Goal: Transaction & Acquisition: Purchase product/service

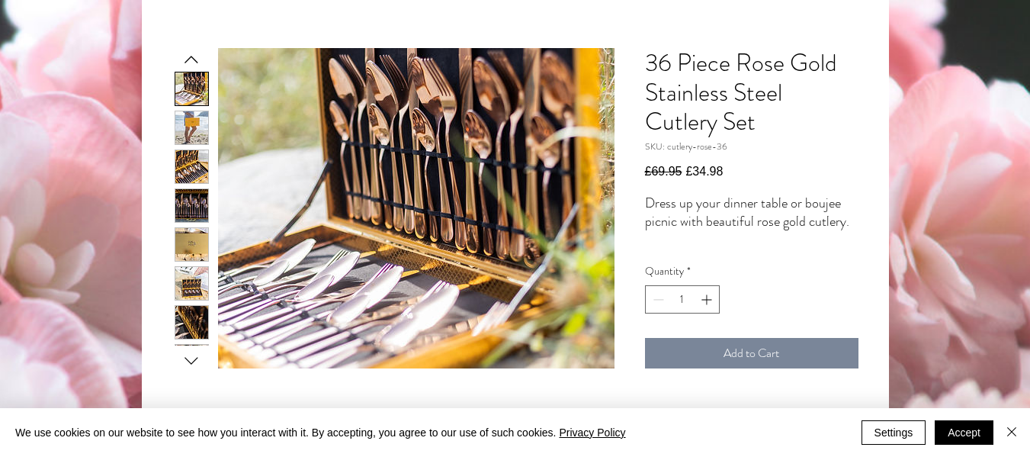
scroll to position [261, 0]
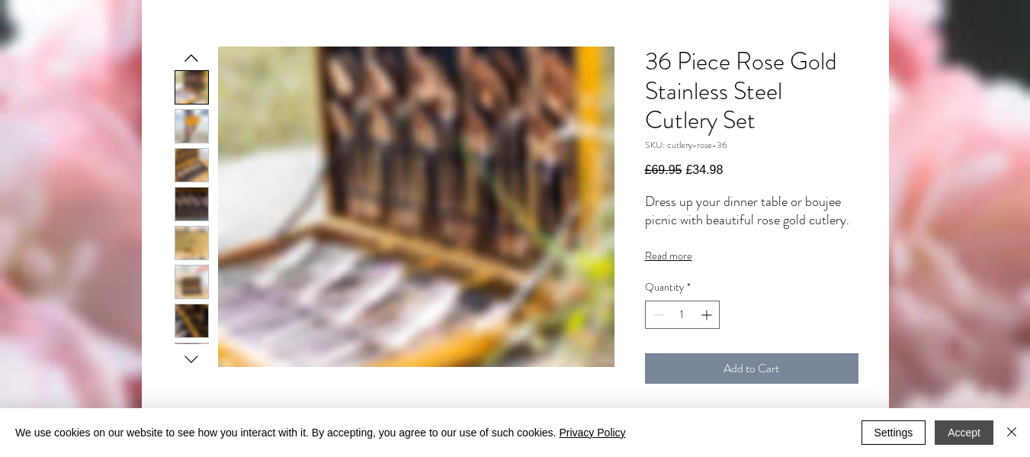
click at [958, 433] on button "Accept" at bounding box center [964, 432] width 59 height 24
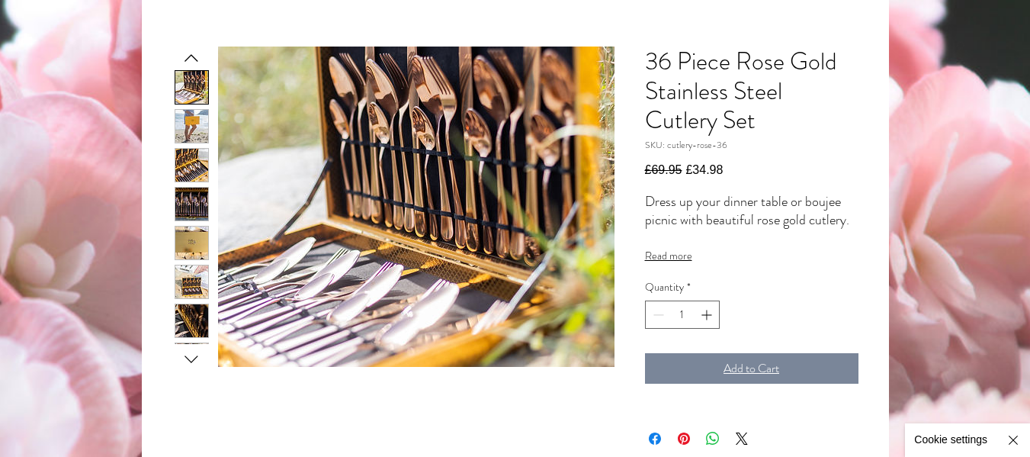
click at [823, 384] on button "Add to Cart" at bounding box center [751, 368] width 213 height 30
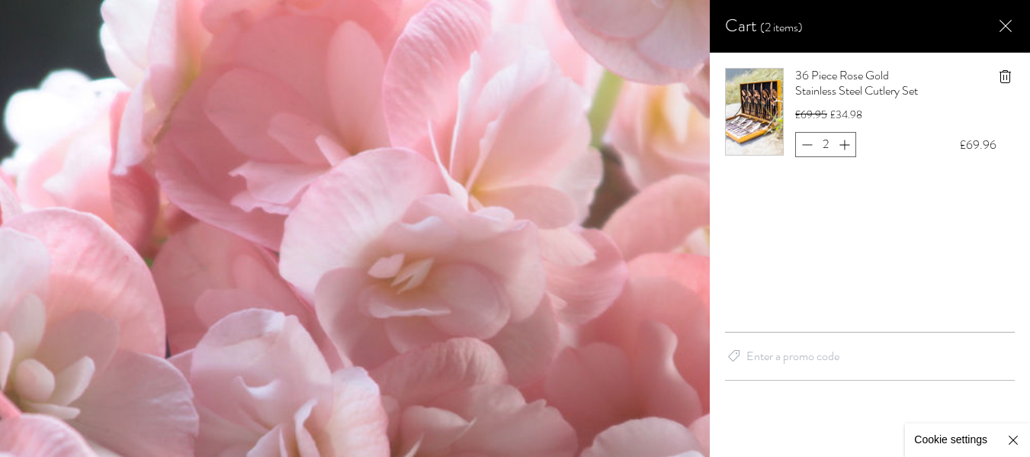
scroll to position [0, 0]
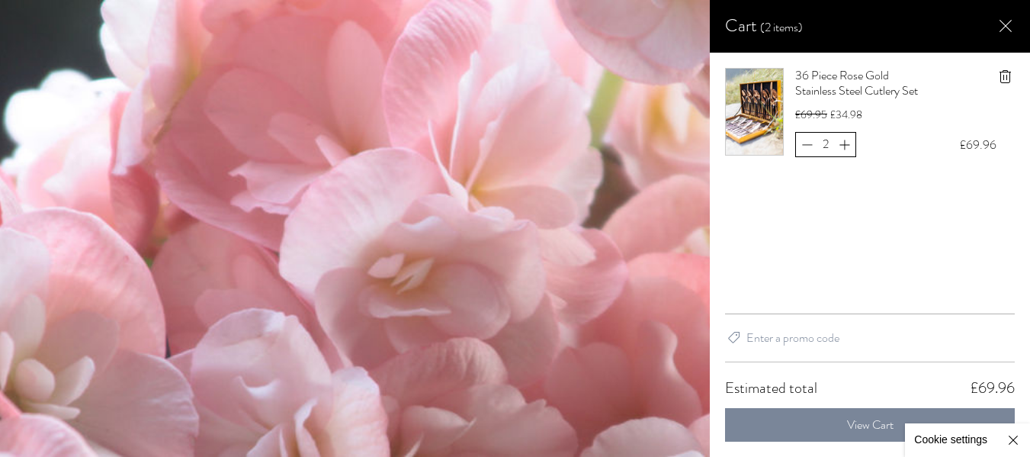
click at [798, 143] on button "Decrement" at bounding box center [807, 145] width 22 height 24
type input "1"
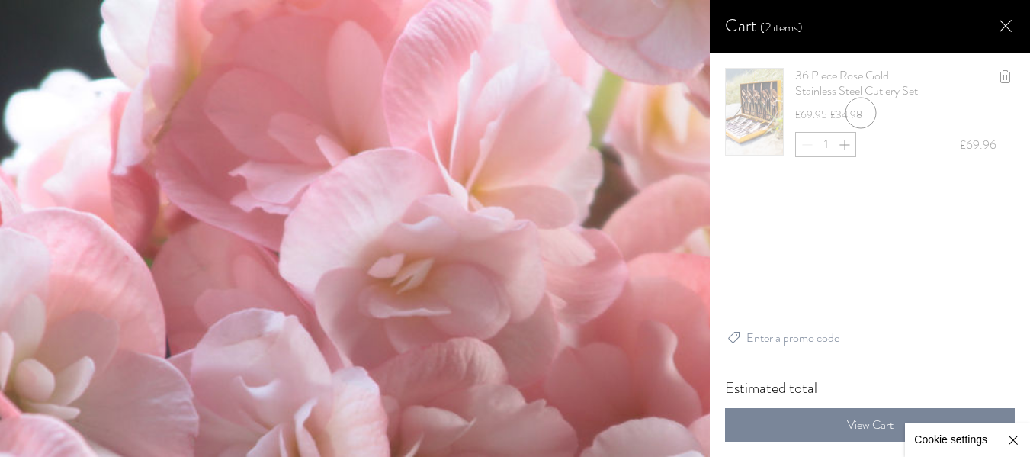
click at [621, 167] on img "Side Cart" at bounding box center [515, 228] width 1030 height 457
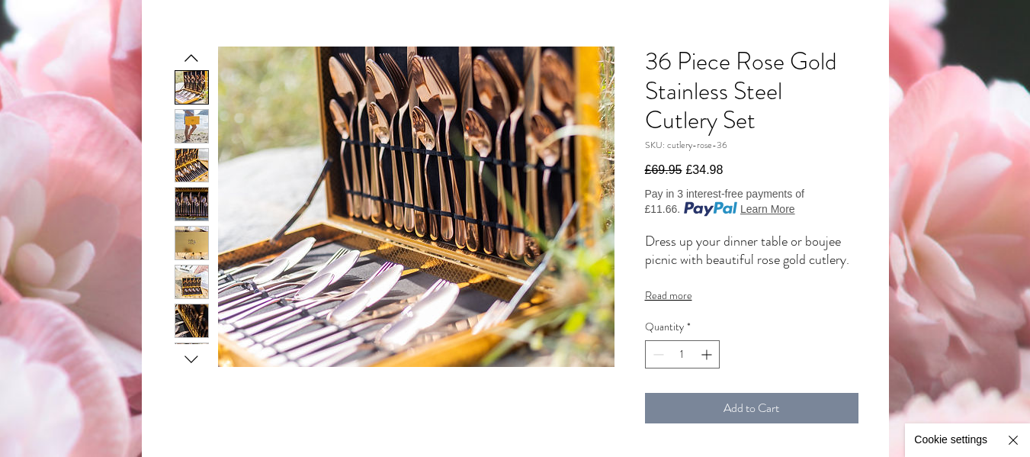
scroll to position [2, 0]
click at [1013, 438] on img "Hide Cookie Settings" at bounding box center [1013, 440] width 18 height 18
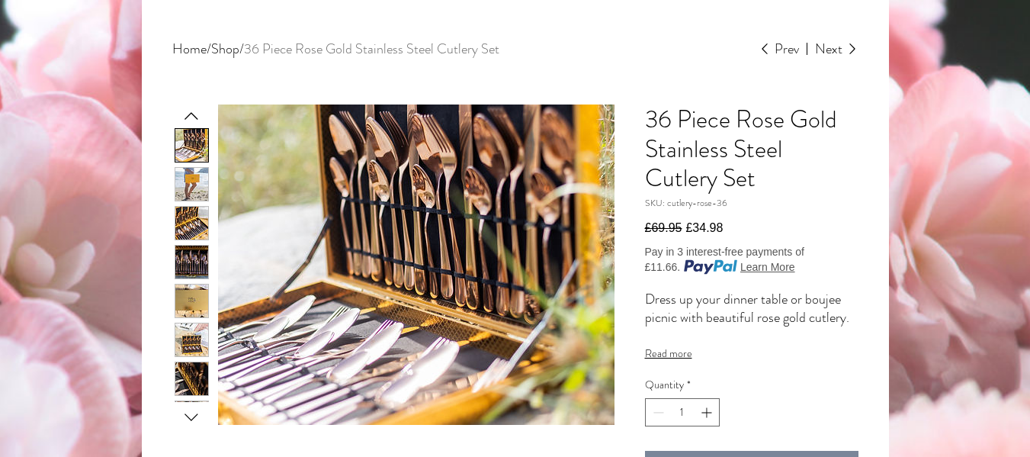
scroll to position [0, 0]
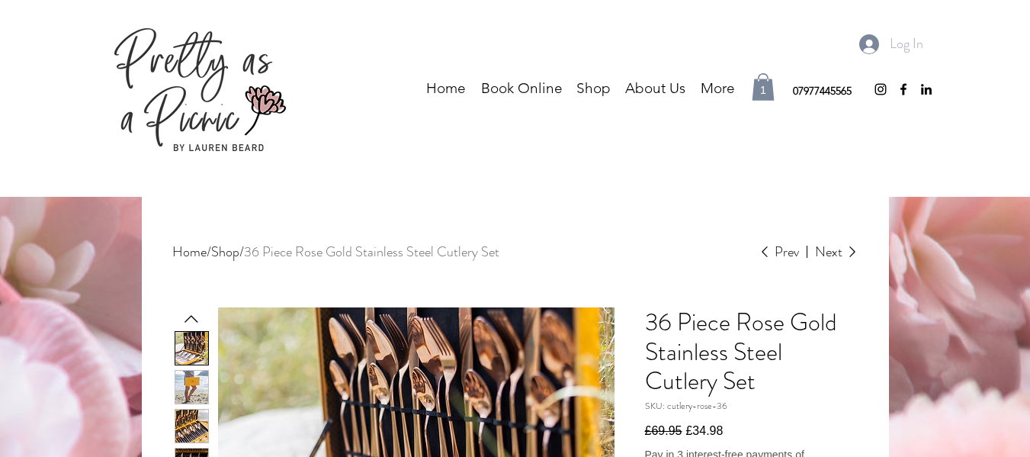
click at [897, 42] on span "Log In" at bounding box center [906, 44] width 44 height 24
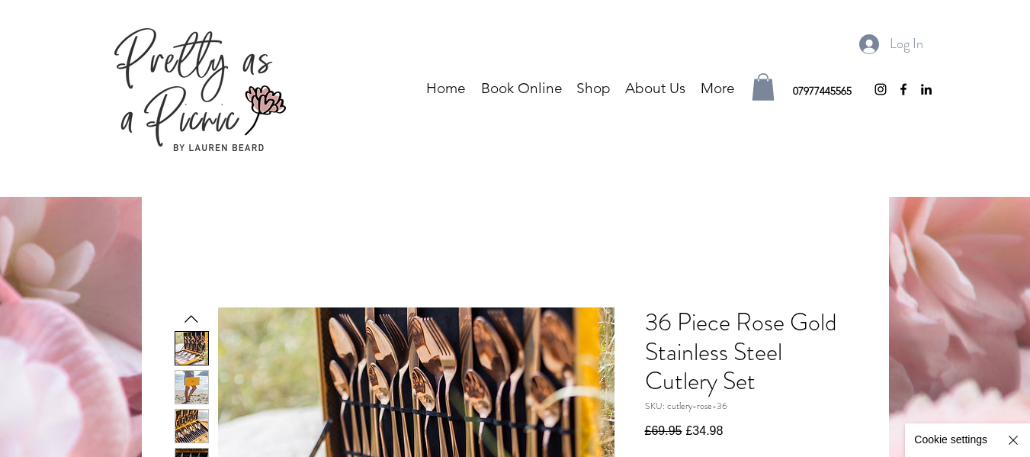
click at [762, 86] on icon at bounding box center [764, 89] width 22 height 21
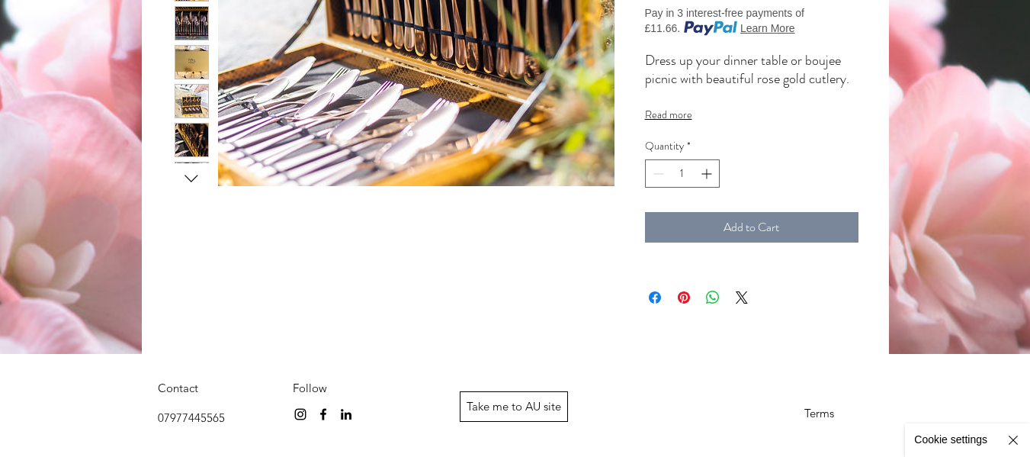
scroll to position [435, 0]
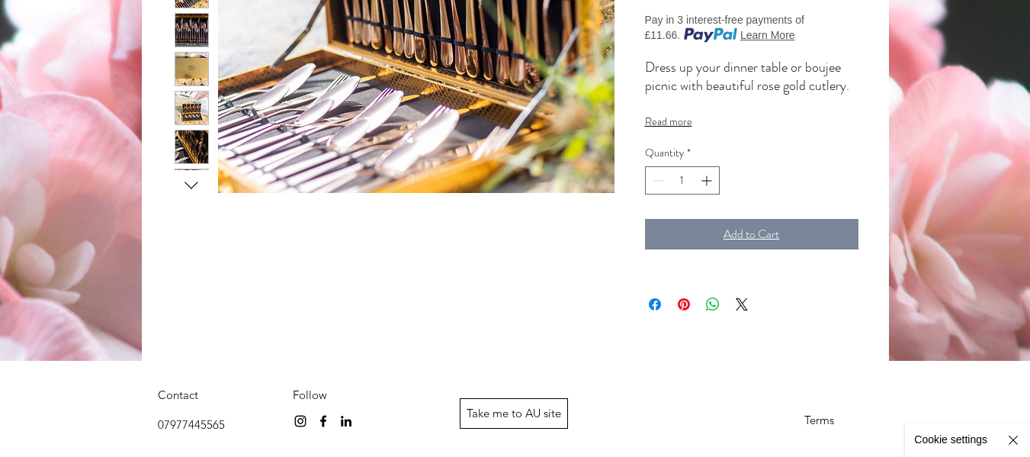
click at [802, 247] on button "Add to Cart" at bounding box center [751, 234] width 213 height 30
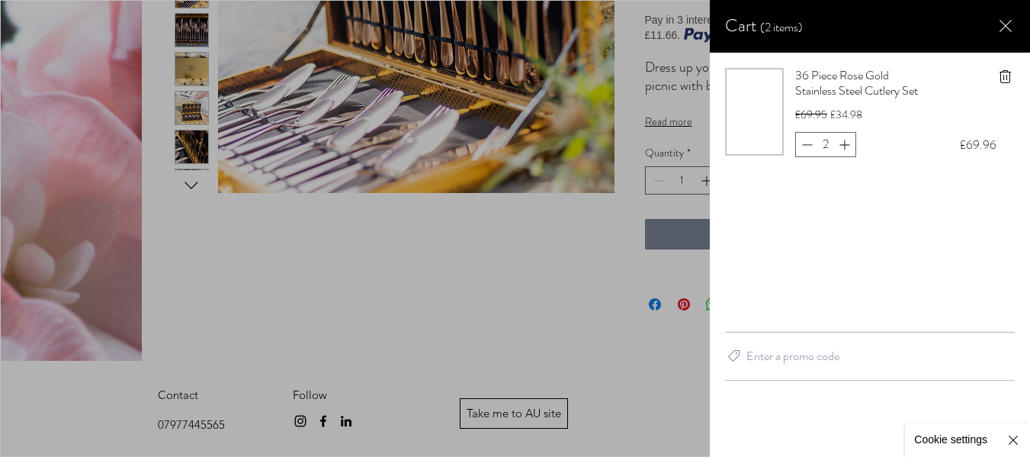
scroll to position [0, 0]
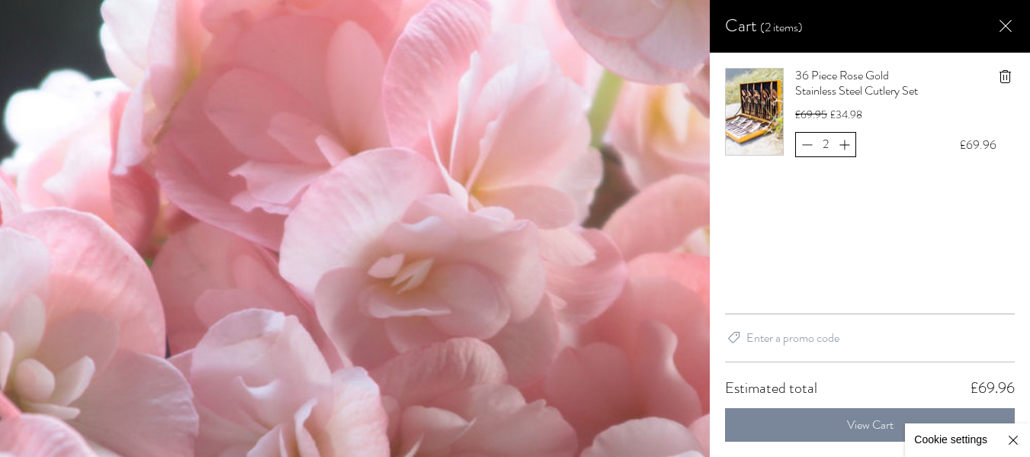
click at [799, 143] on icon "Decrement" at bounding box center [807, 144] width 16 height 16
type input "1"
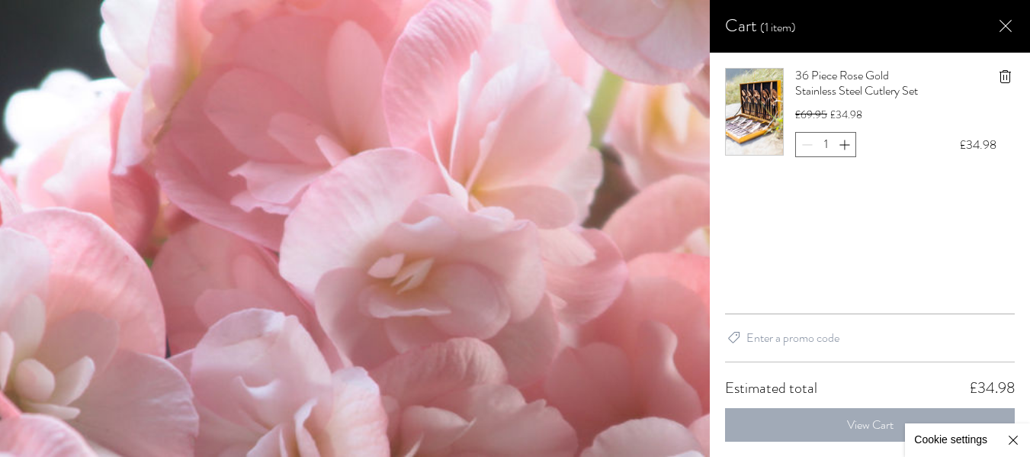
click at [818, 426] on button "View Cart" at bounding box center [870, 425] width 290 height 34
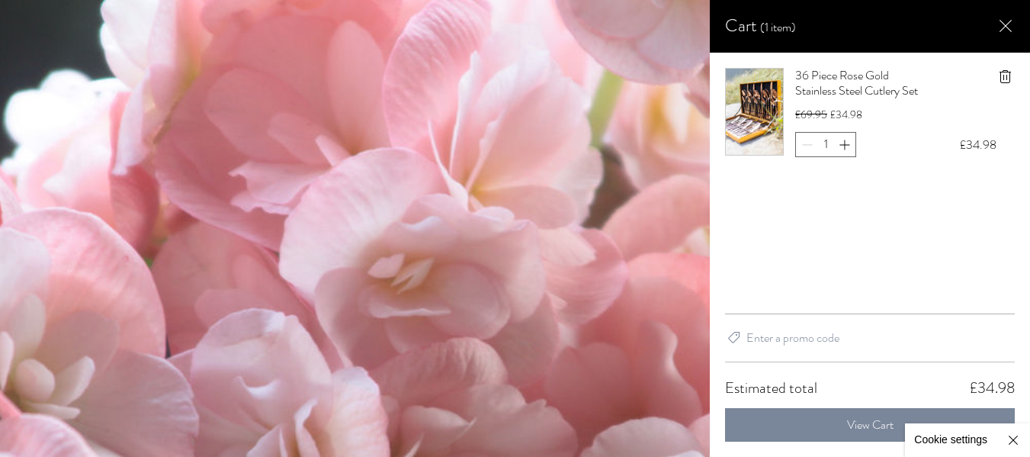
drag, startPoint x: 818, startPoint y: 425, endPoint x: 932, endPoint y: 252, distance: 207.5
click at [932, 252] on main "Cart (1 item) 36 Piece Rose Gold Stainless Steel Cutlery Set £69.95 £34.98 1 £3…" at bounding box center [870, 228] width 320 height 457
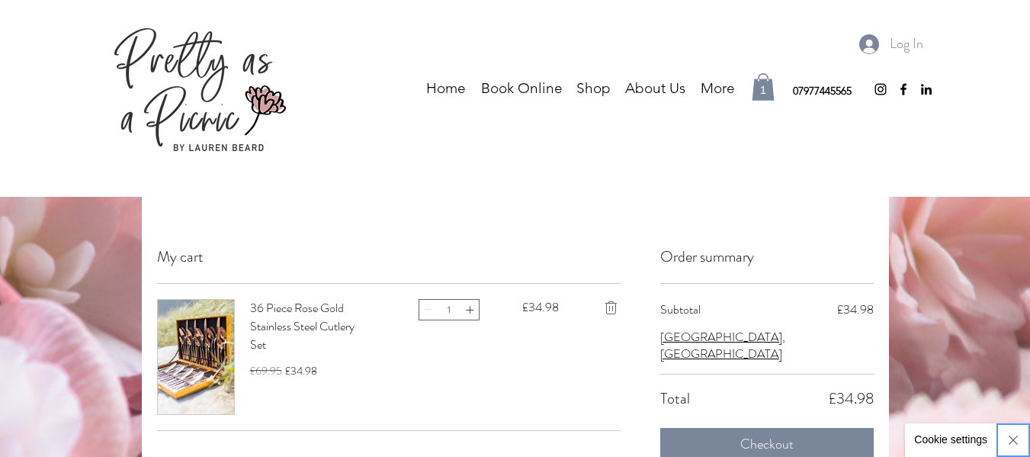
click at [1018, 437] on img "Hide Cookie Settings" at bounding box center [1013, 440] width 18 height 18
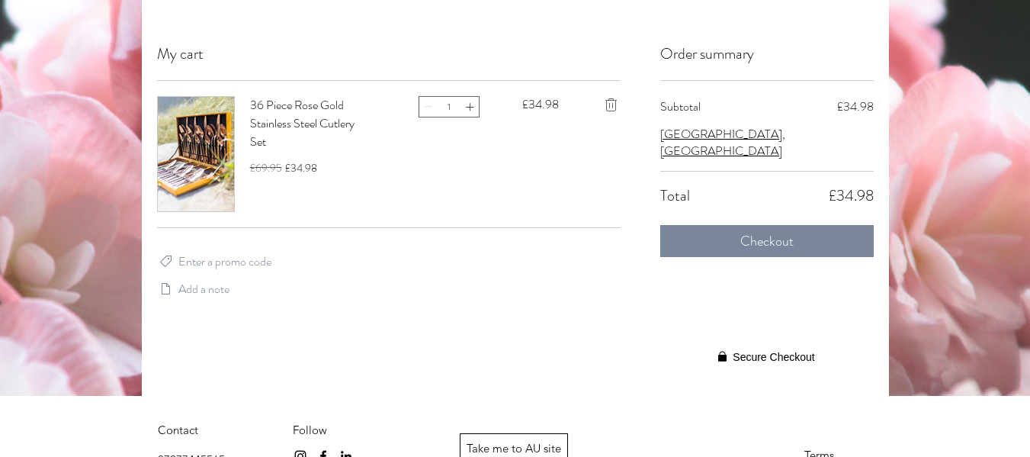
scroll to position [150, 0]
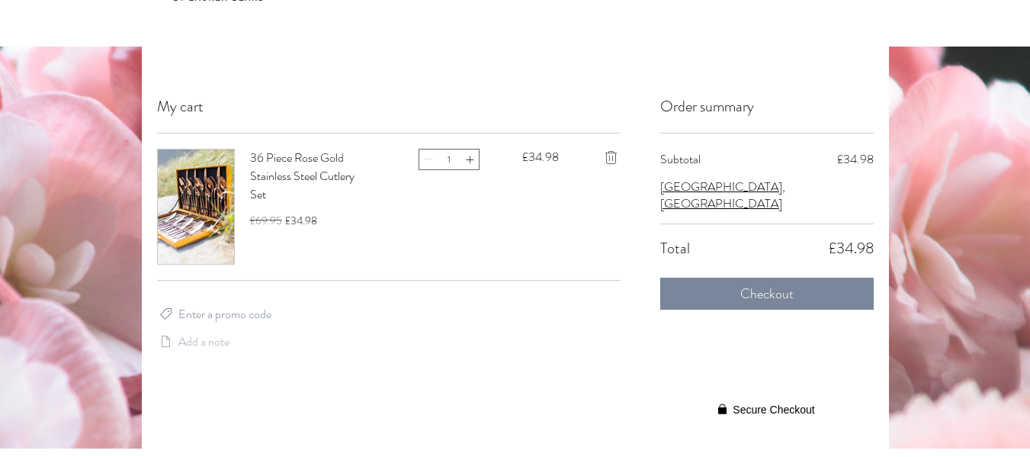
click at [194, 339] on span "Add a note" at bounding box center [203, 341] width 51 height 18
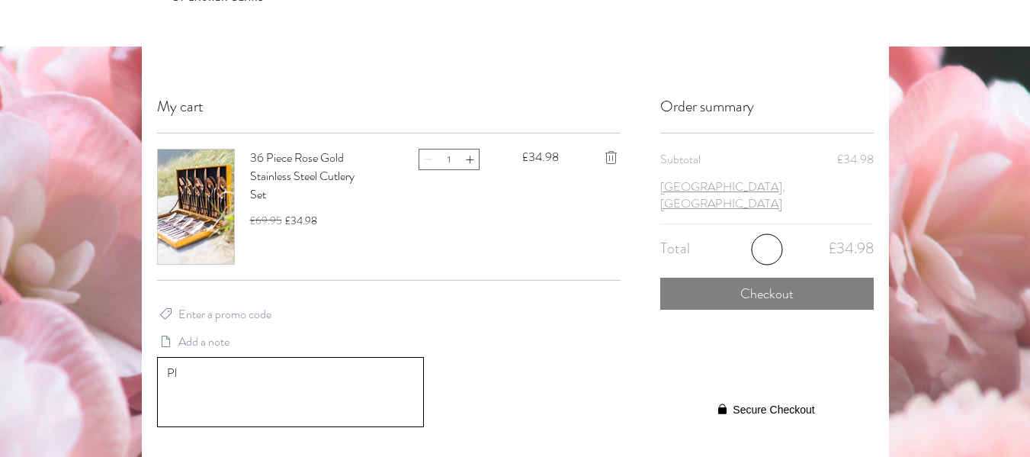
type textarea "P"
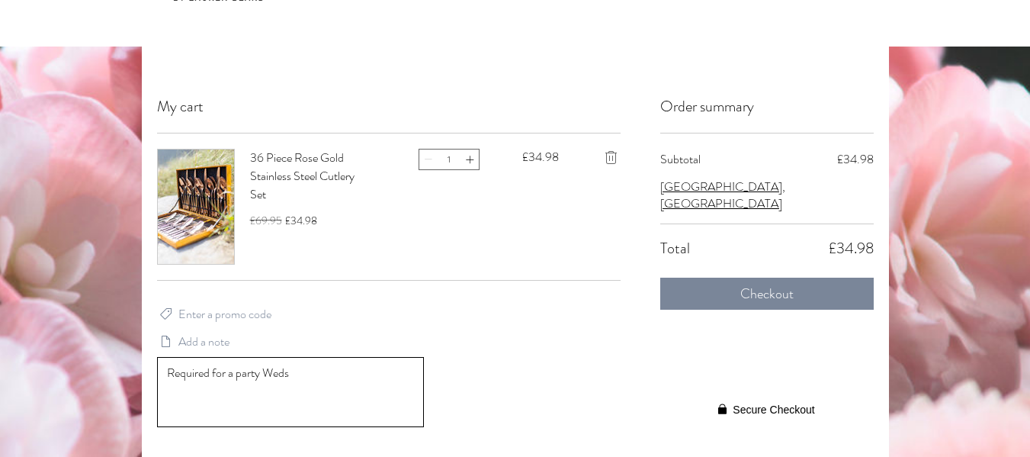
click at [304, 378] on textarea "Required for a party Weds" at bounding box center [290, 392] width 265 height 56
click at [330, 380] on textarea "Required for a party Weds" at bounding box center [290, 392] width 265 height 56
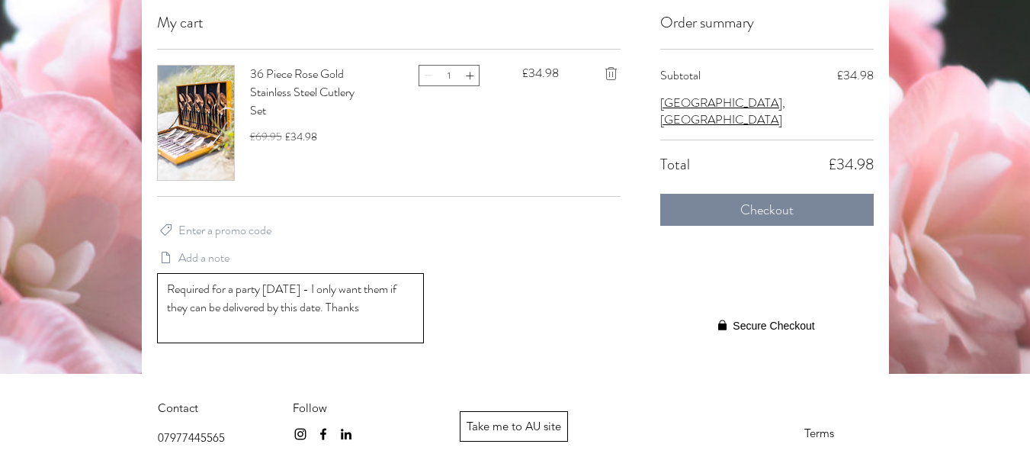
scroll to position [233, 0]
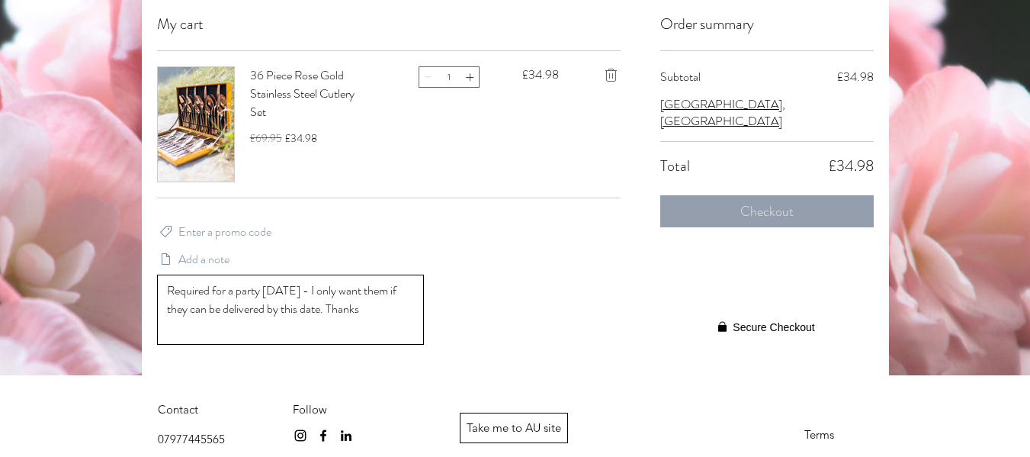
type textarea "Required for a party [DATE] - I only want them if they can be delivered by this…"
click at [794, 197] on button "Checkout" at bounding box center [766, 211] width 213 height 32
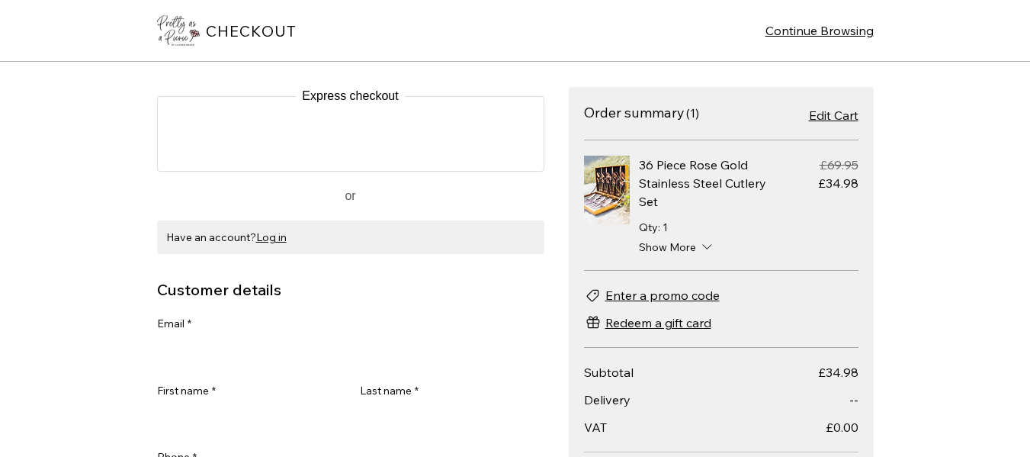
click at [927, 243] on div "CHECKOUT Continue Browsing Express checkout or Have an account? Log in Customer…" at bounding box center [515, 228] width 1030 height 457
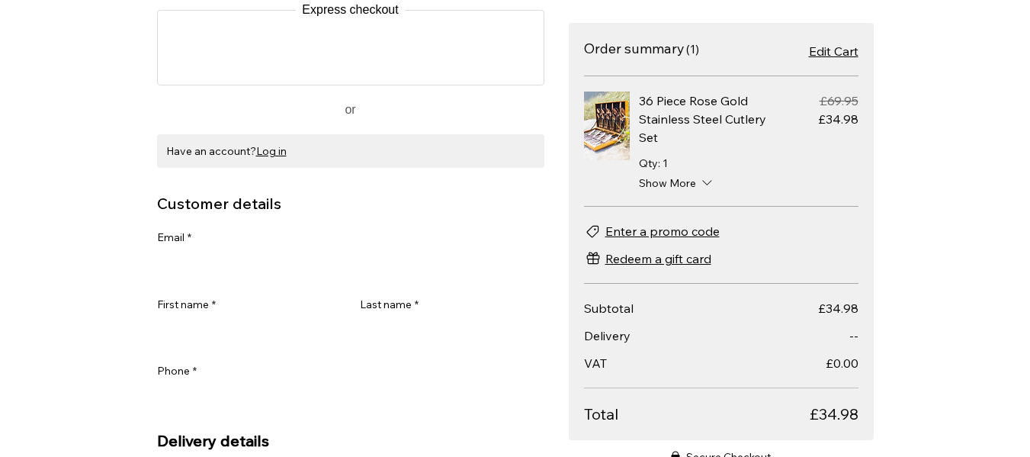
scroll to position [104, 0]
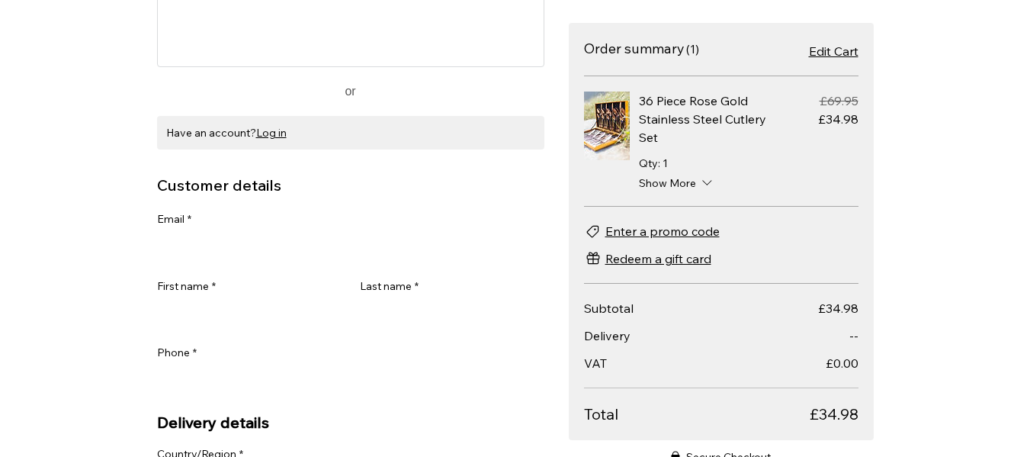
click at [940, 362] on div "CHECKOUT Continue Browsing Express checkout or Have an account? Log in Customer…" at bounding box center [515, 228] width 1030 height 457
click at [185, 242] on input "Email *" at bounding box center [346, 248] width 378 height 30
type input "[EMAIL_ADDRESS][DOMAIN_NAME]"
type input "[PERSON_NAME]"
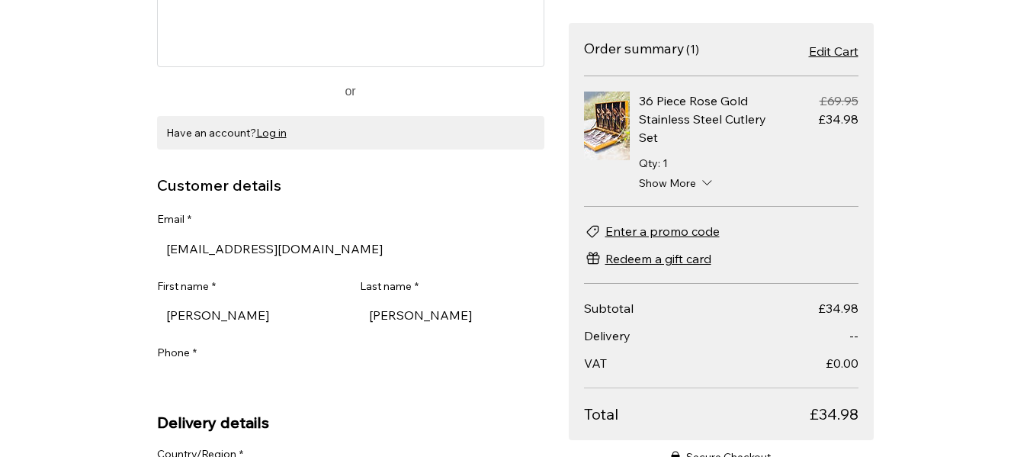
type input "07904463205"
type input "[STREET_ADDRESS][PERSON_NAME]"
type input "HITCHIN"
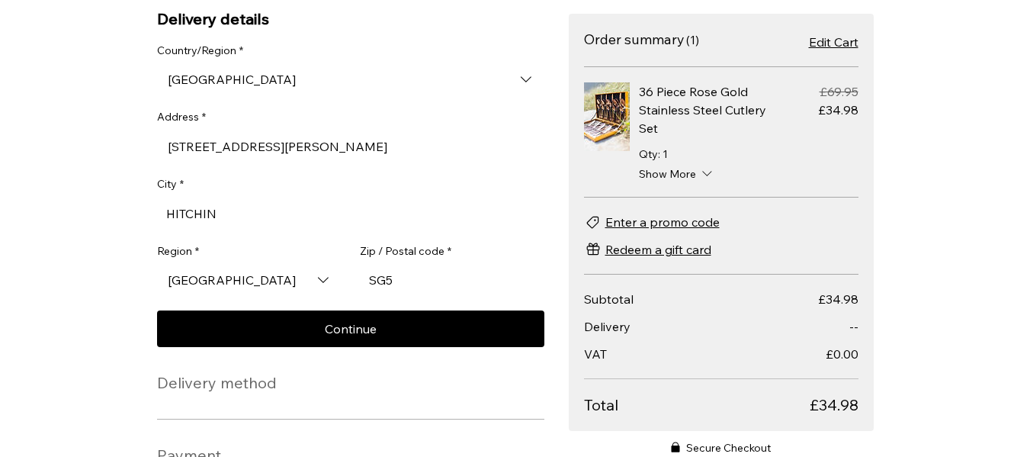
scroll to position [578, 0]
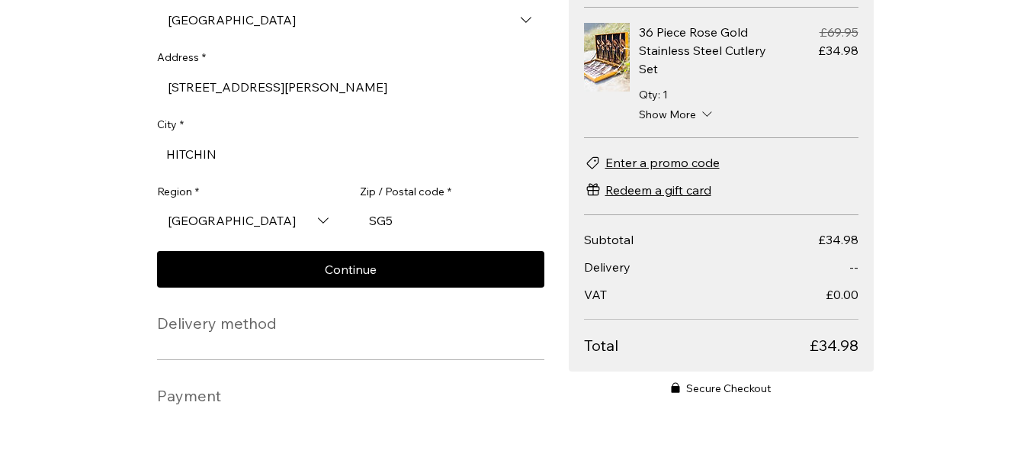
click at [419, 229] on input "SG5" at bounding box center [447, 220] width 175 height 30
type input "SG4 9HP"
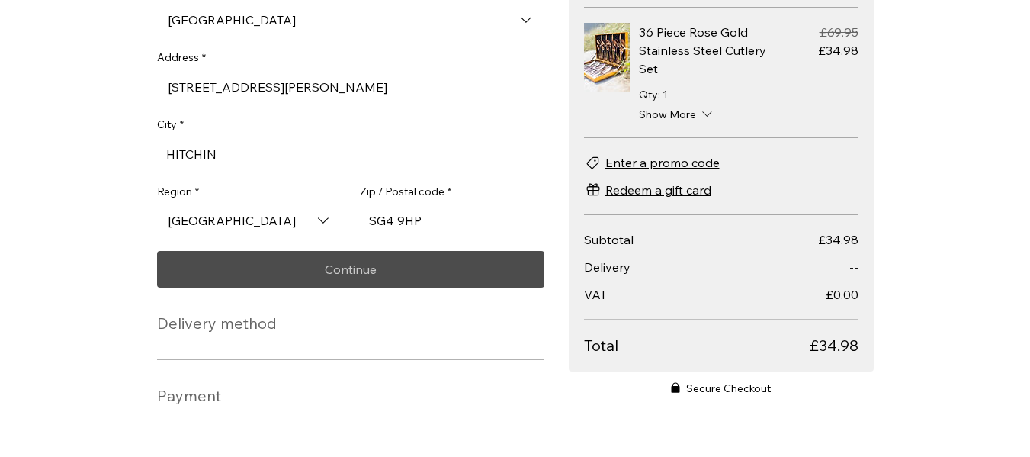
click at [347, 252] on button "Continue" at bounding box center [350, 269] width 387 height 37
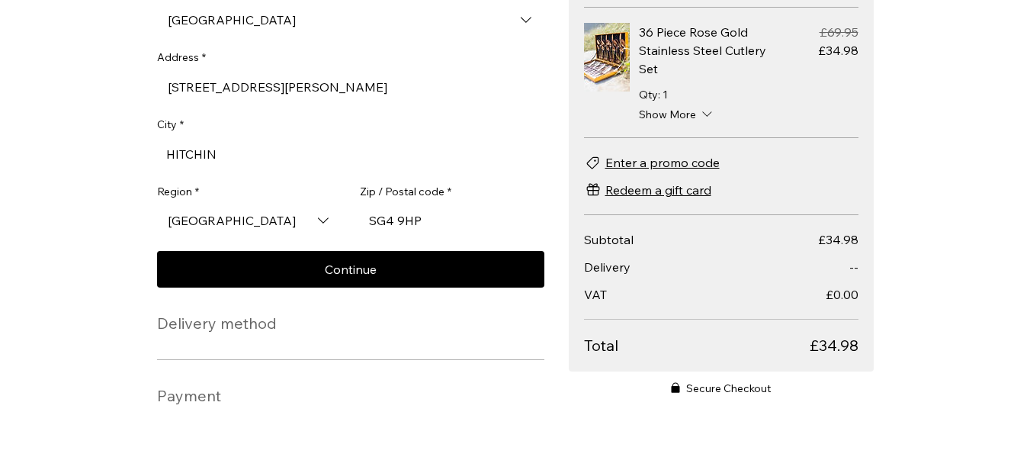
click at [347, 252] on div "Continue" at bounding box center [350, 269] width 387 height 37
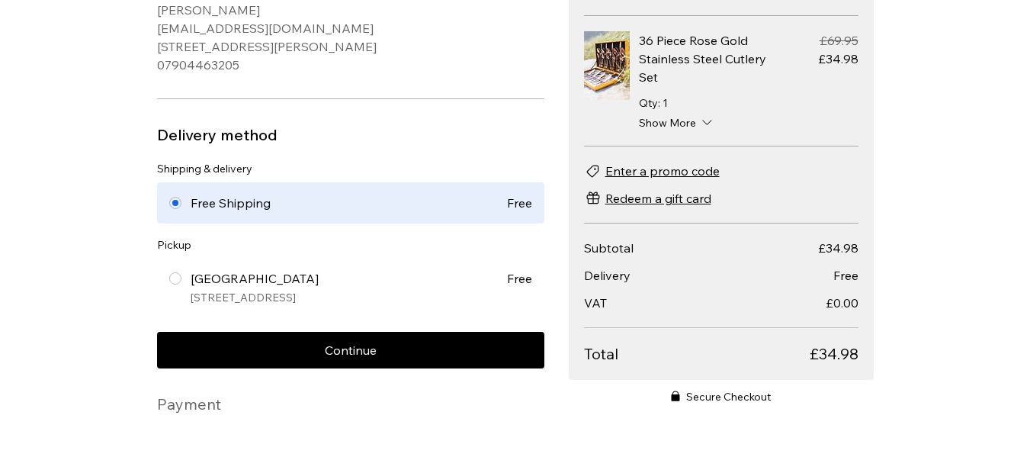
scroll to position [194, 0]
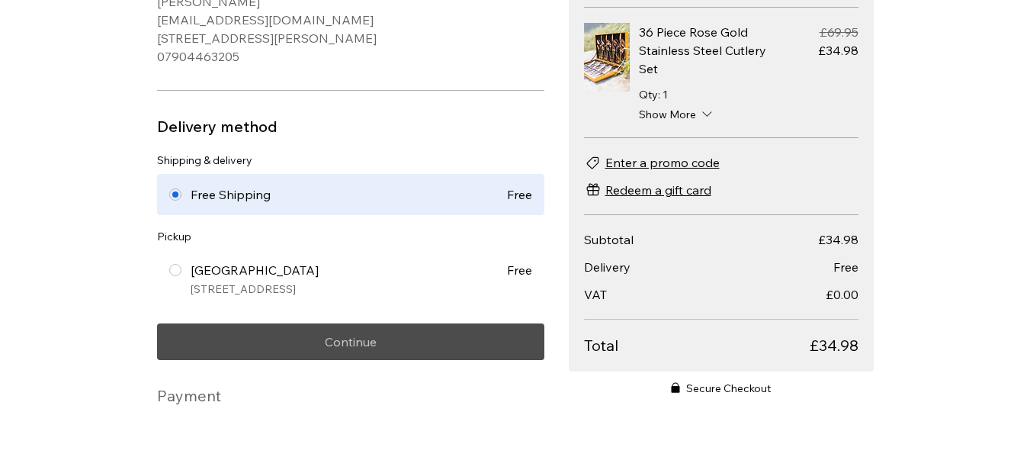
click at [432, 347] on button "Continue" at bounding box center [350, 341] width 387 height 37
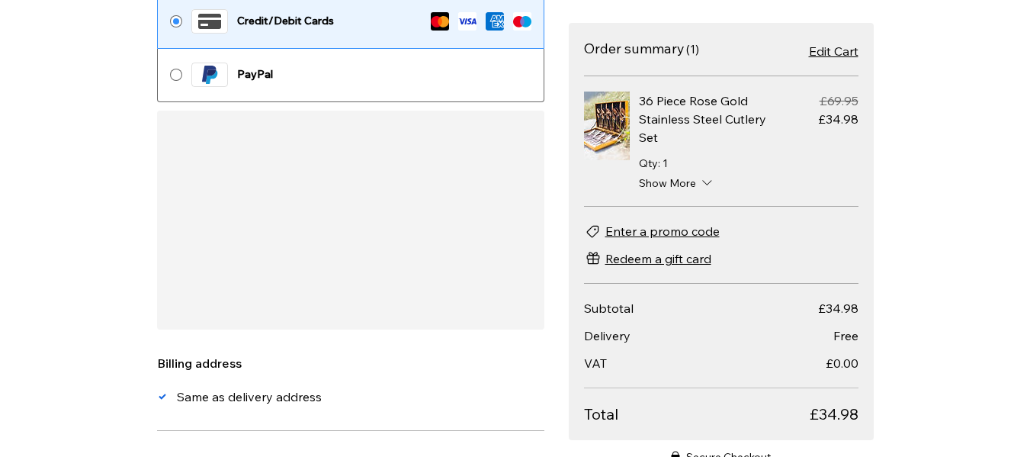
scroll to position [607, 0]
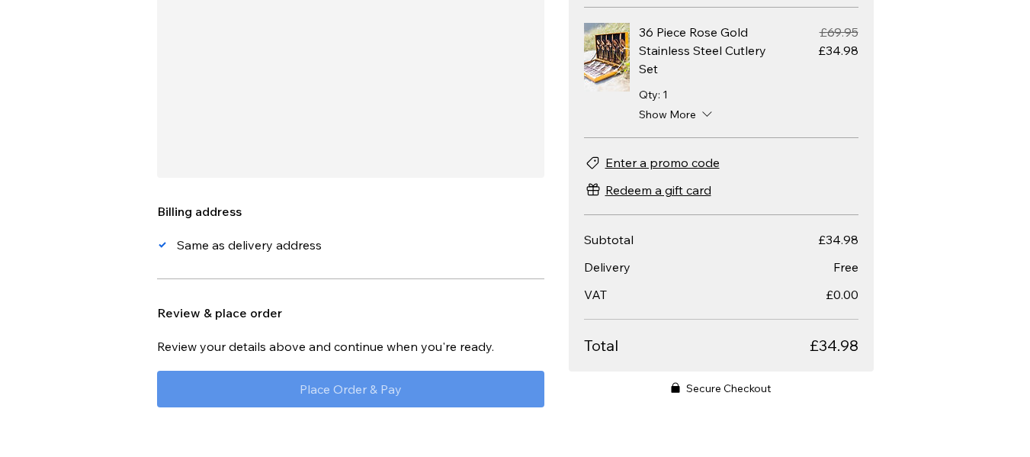
click at [308, 371] on button "Place Order & Pay" at bounding box center [350, 389] width 387 height 37
